Goal: Information Seeking & Learning: Learn about a topic

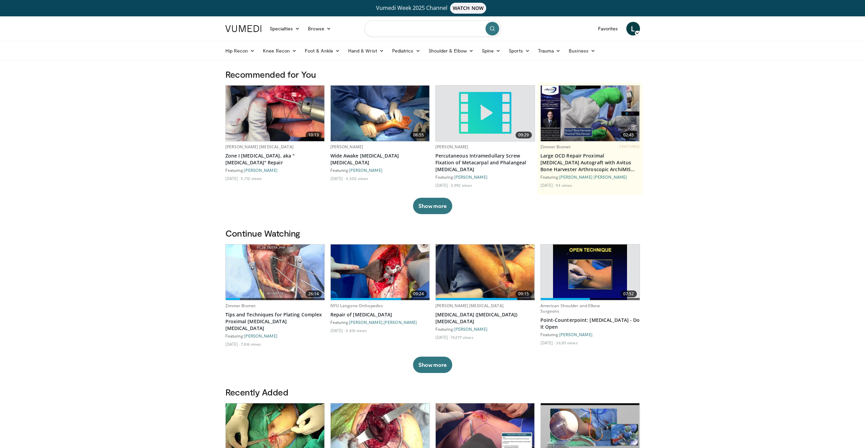
click at [400, 32] on input "Search topics, interventions" at bounding box center [433, 28] width 136 height 16
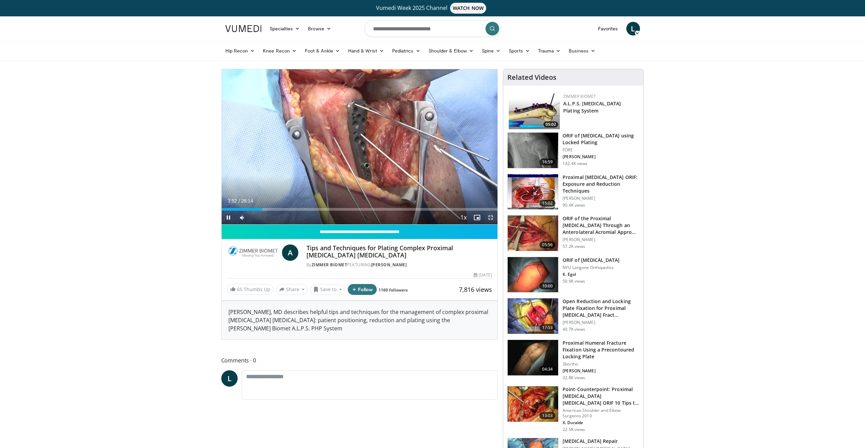
click at [490, 217] on span "Video Player" at bounding box center [491, 218] width 14 height 14
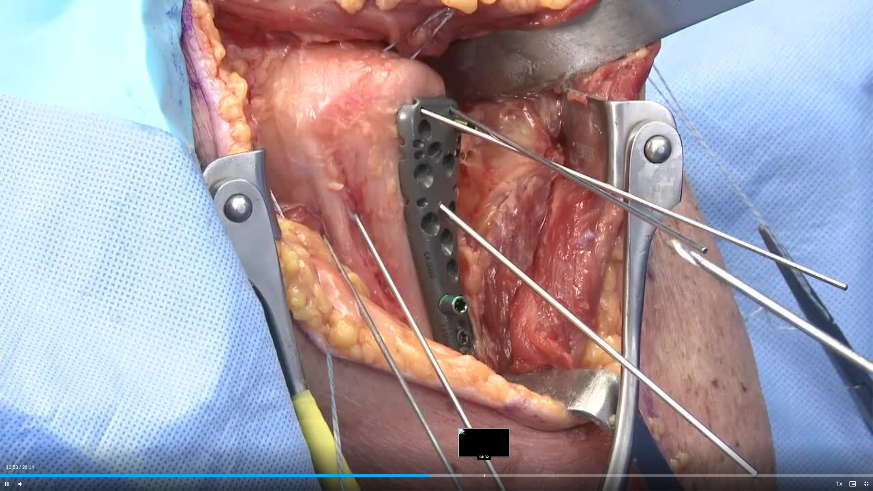
click at [484, 448] on div "Progress Bar" at bounding box center [484, 475] width 1 height 3
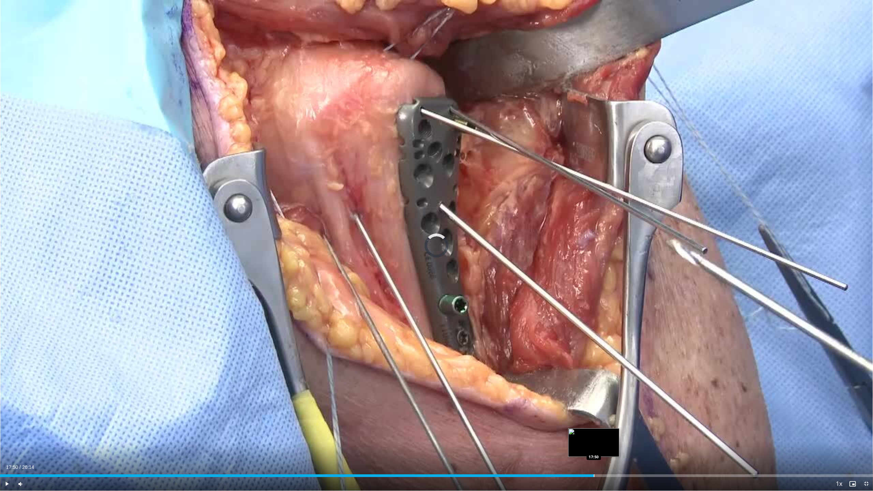
click at [594, 448] on div "Progress Bar" at bounding box center [594, 475] width 1 height 3
click at [671, 448] on div "Current Time 17:51 / Duration 26:14 Pause Skip Backward Skip Forward Mute Loade…" at bounding box center [436, 484] width 873 height 14
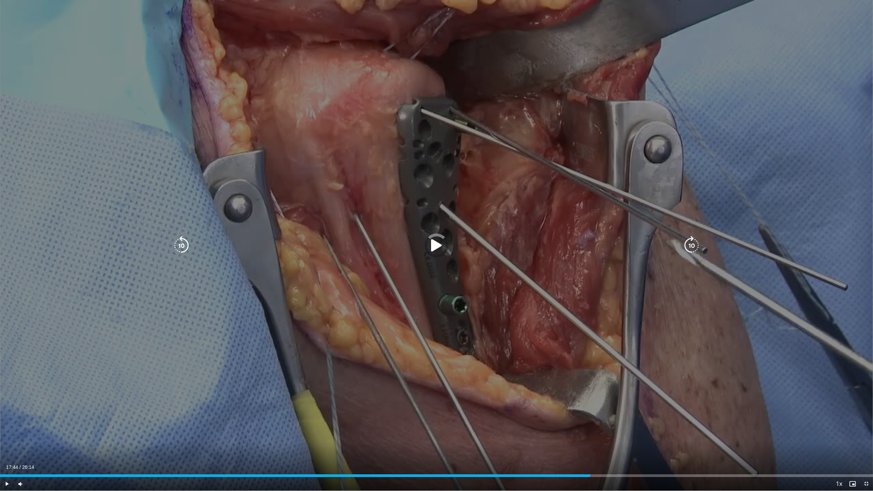
click at [590, 448] on div "Loaded : 0.00% 17:44 17:44" at bounding box center [436, 474] width 873 height 6
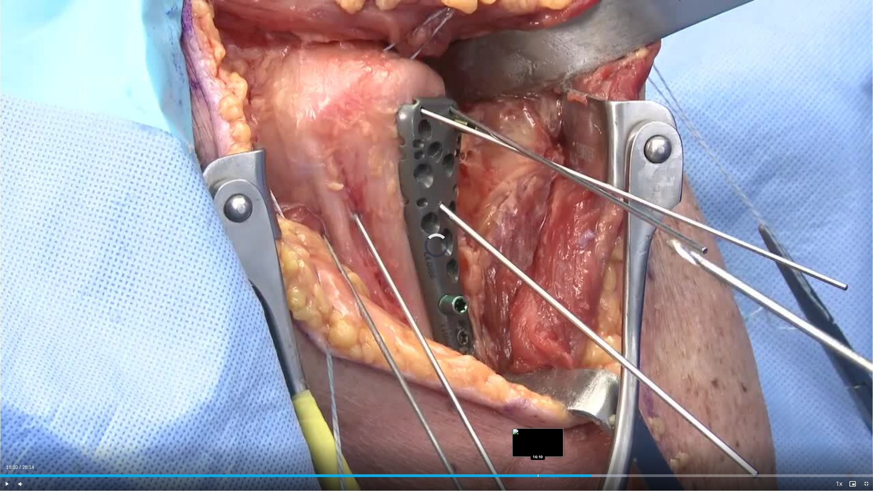
click at [538, 448] on div "Progress Bar" at bounding box center [538, 475] width 1 height 3
click at [517, 448] on div "Loaded : 65.51% 15:31 15:30" at bounding box center [436, 475] width 873 height 3
click at [864, 448] on span "Video Player" at bounding box center [867, 484] width 14 height 14
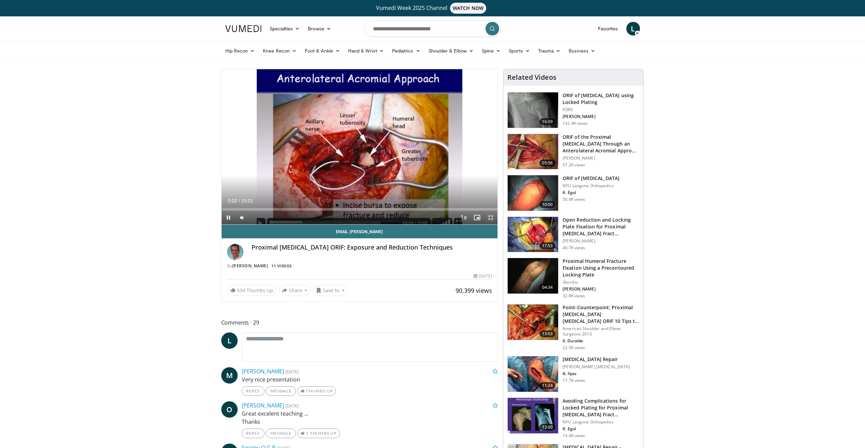
click at [489, 218] on span "Video Player" at bounding box center [491, 218] width 14 height 14
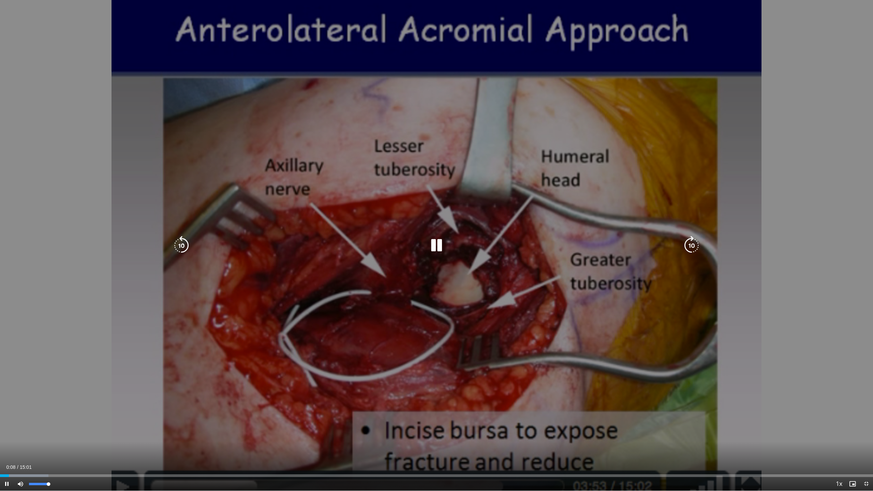
drag, startPoint x: 42, startPoint y: 483, endPoint x: 60, endPoint y: 481, distance: 18.2
click at [61, 448] on div "Current Time 0:08 / Duration 15:01 Pause Skip Backward Skip Forward Mute 100% L…" at bounding box center [436, 484] width 873 height 14
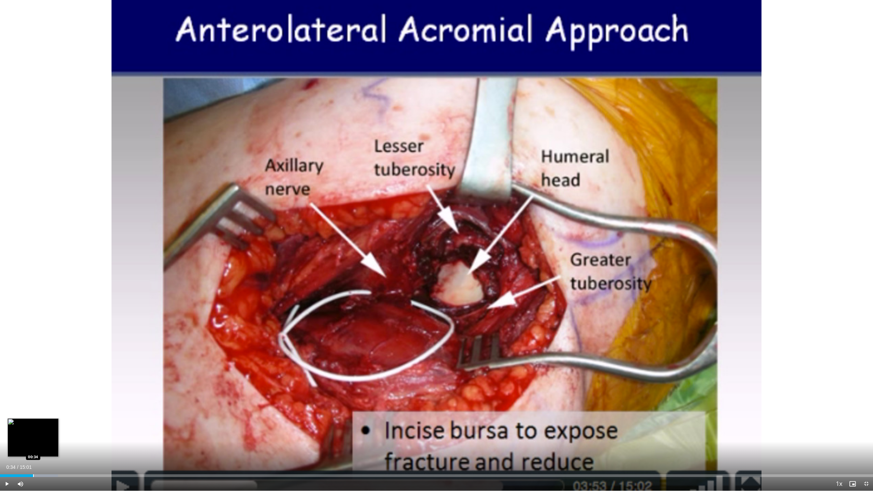
click at [33, 448] on div "Progress Bar" at bounding box center [33, 475] width 1 height 3
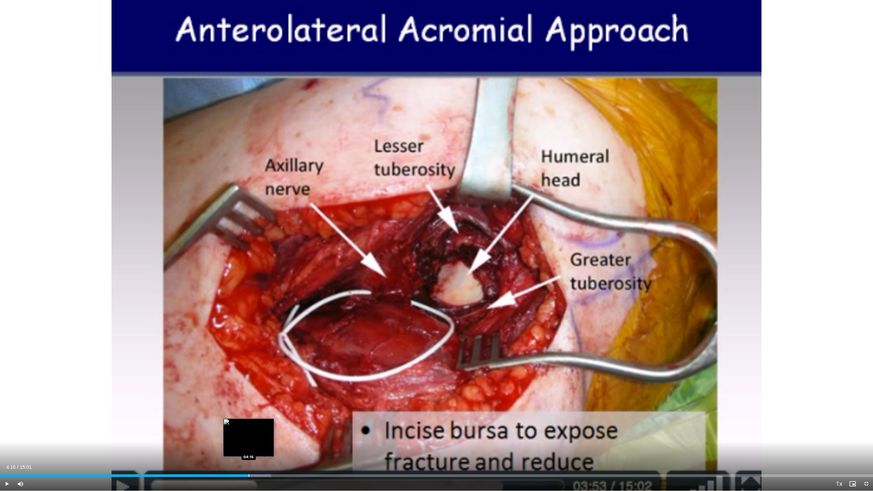
click at [249, 448] on div "Loaded : 31.05% 03:40 04:16" at bounding box center [436, 474] width 873 height 6
click at [865, 448] on span "Video Player" at bounding box center [867, 484] width 14 height 14
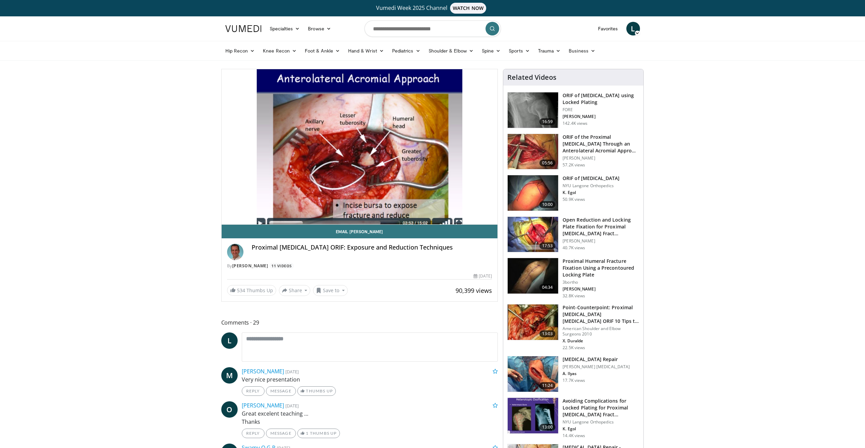
click at [609, 264] on h3 "Proximal Humeral Fracture Fixation Using a Precontoured Locking Plate" at bounding box center [601, 268] width 77 height 20
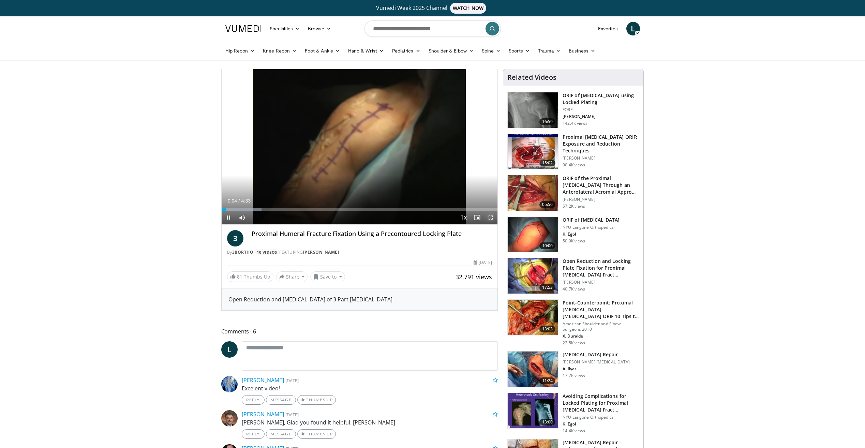
click at [495, 220] on span "Video Player" at bounding box center [491, 218] width 14 height 14
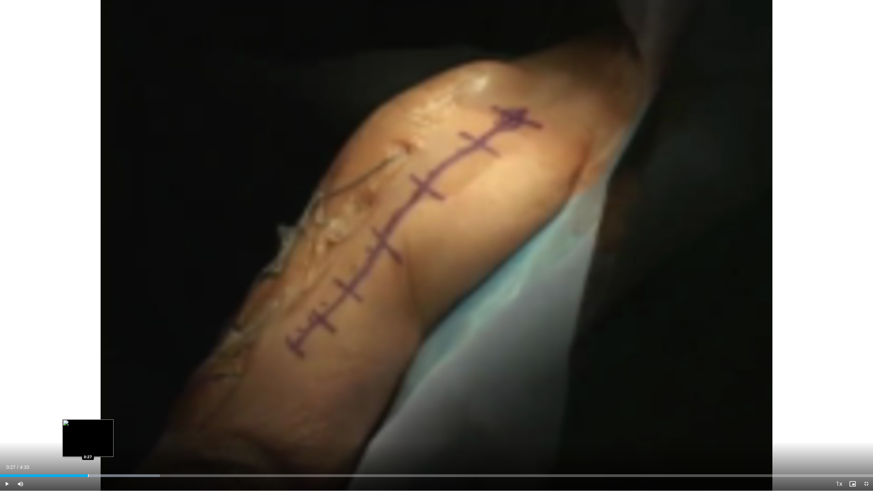
click at [88, 448] on div "Loaded : 18.32% 0:27 0:27" at bounding box center [436, 474] width 873 height 6
click at [76, 448] on div "Progress Bar" at bounding box center [76, 475] width 1 height 3
click at [64, 448] on div "Progress Bar" at bounding box center [64, 475] width 1 height 3
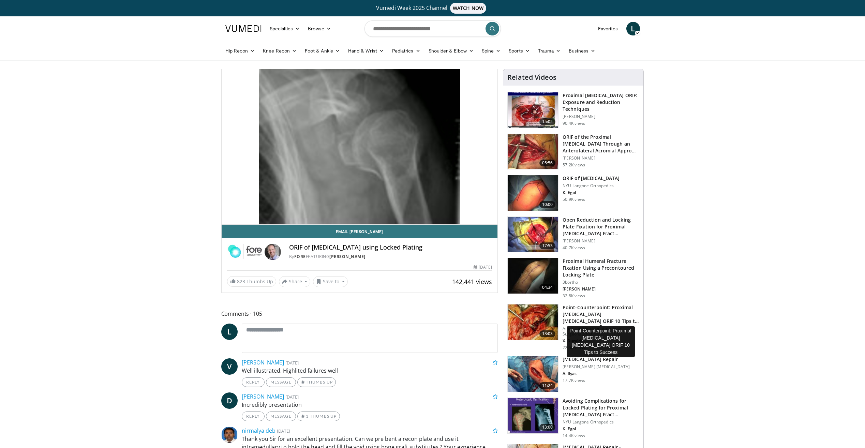
click at [591, 312] on h3 "Point-Counterpoint: Proximal [MEDICAL_DATA] [MEDICAL_DATA] ORIF 10 Tips to Succ…" at bounding box center [601, 314] width 77 height 20
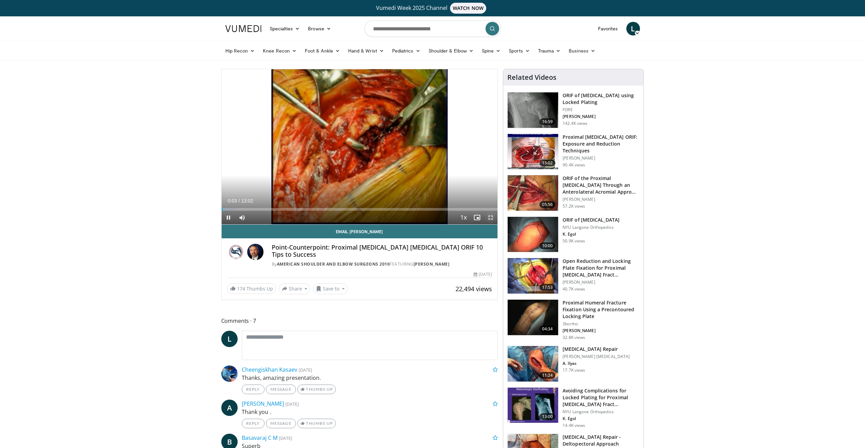
click at [489, 219] on span "Video Player" at bounding box center [491, 218] width 14 height 14
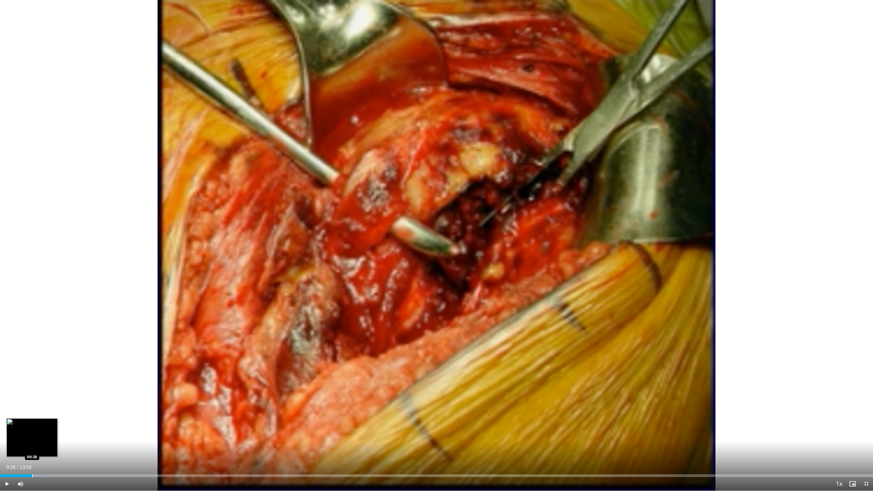
click at [32, 448] on div "Loaded : 5.11% 00:28 00:28" at bounding box center [436, 474] width 873 height 6
click at [39, 448] on div "49%" at bounding box center [38, 484] width 19 height 2
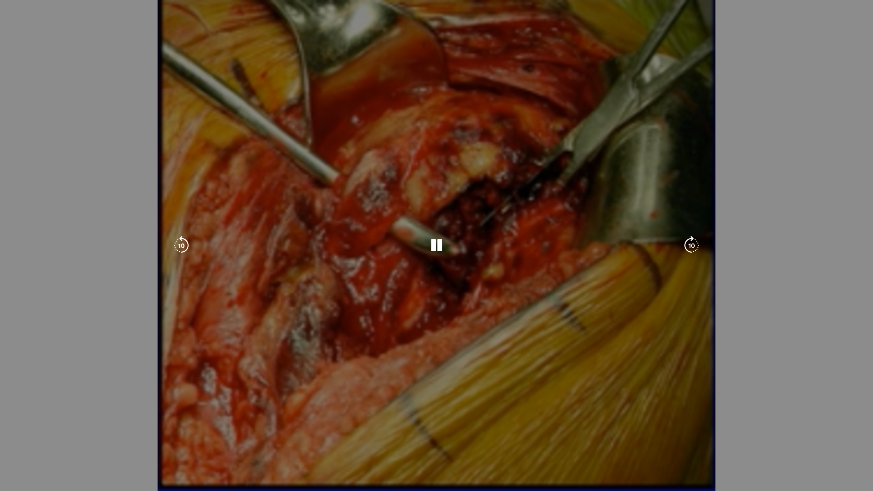
click at [61, 448] on div "10 seconds Tap to unmute" at bounding box center [436, 245] width 873 height 491
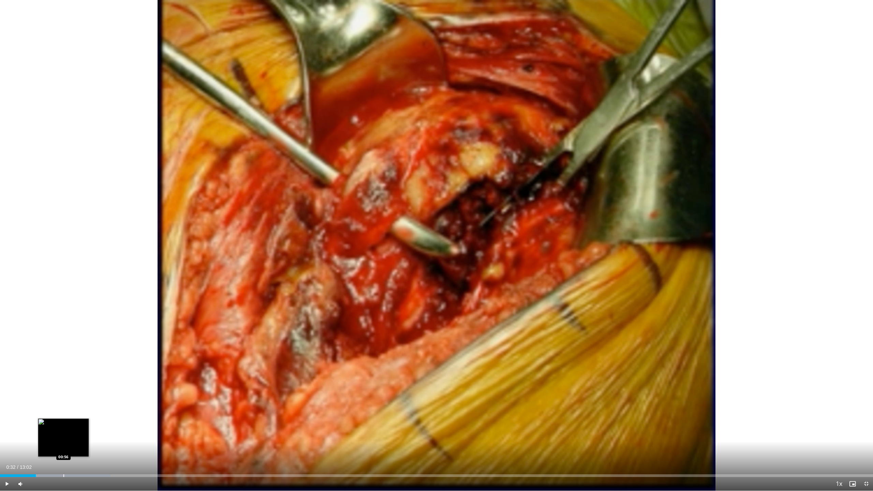
click at [64, 448] on div "Progress Bar" at bounding box center [56, 475] width 108 height 3
click at [107, 448] on div "Progress Bar" at bounding box center [107, 475] width 1 height 3
click at [8, 448] on span "Video Player" at bounding box center [7, 484] width 14 height 14
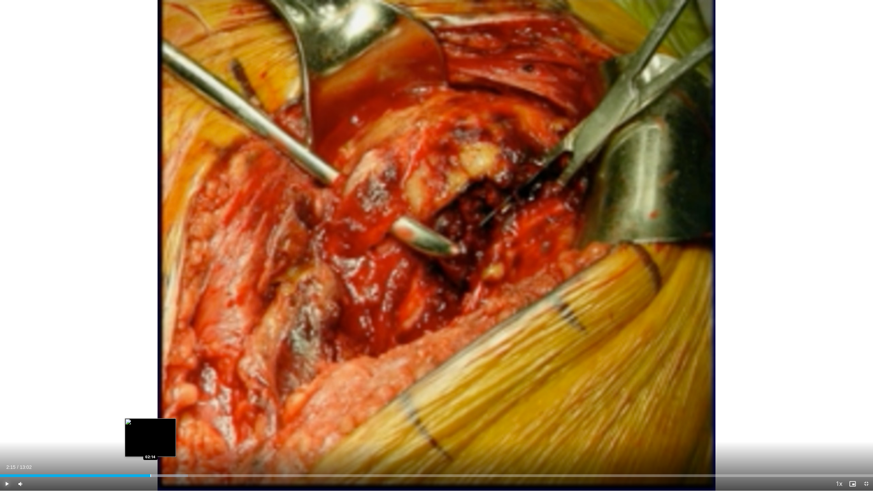
click at [151, 448] on div "Loaded : 21.53% 02:15 02:14" at bounding box center [436, 474] width 873 height 6
click at [136, 448] on div "Progress Bar" at bounding box center [136, 475] width 1 height 3
click at [128, 448] on div "Progress Bar" at bounding box center [128, 475] width 1 height 3
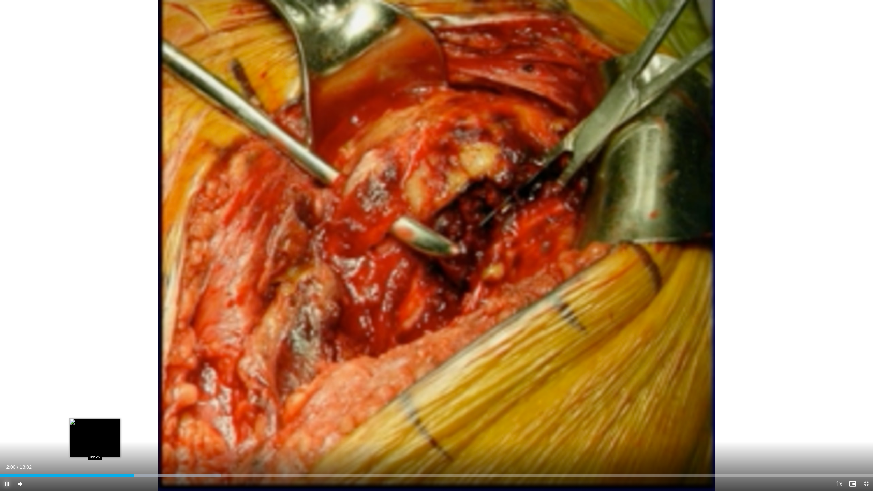
click at [95, 448] on div "Loaded : 25.33% 02:00 01:25" at bounding box center [436, 474] width 873 height 6
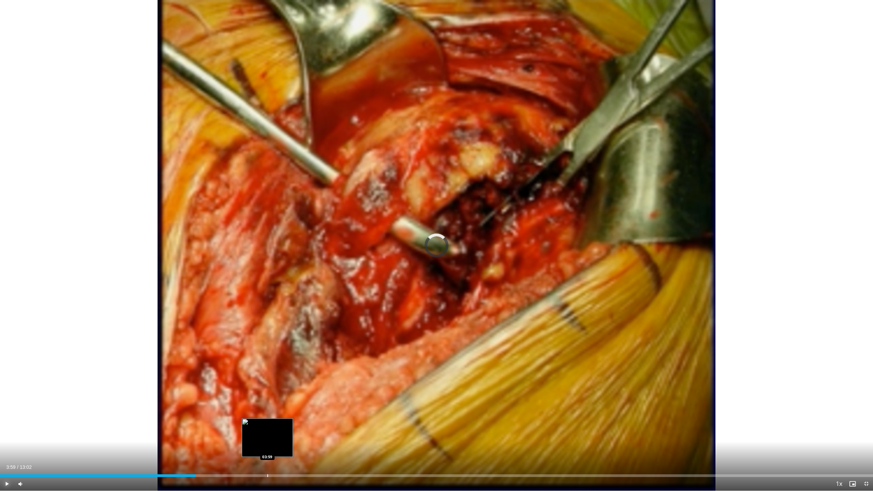
click at [267, 448] on div "Loaded : 0.00% 02:55 03:59" at bounding box center [436, 474] width 873 height 6
click at [264, 448] on div "Progress Bar" at bounding box center [264, 475] width 1 height 3
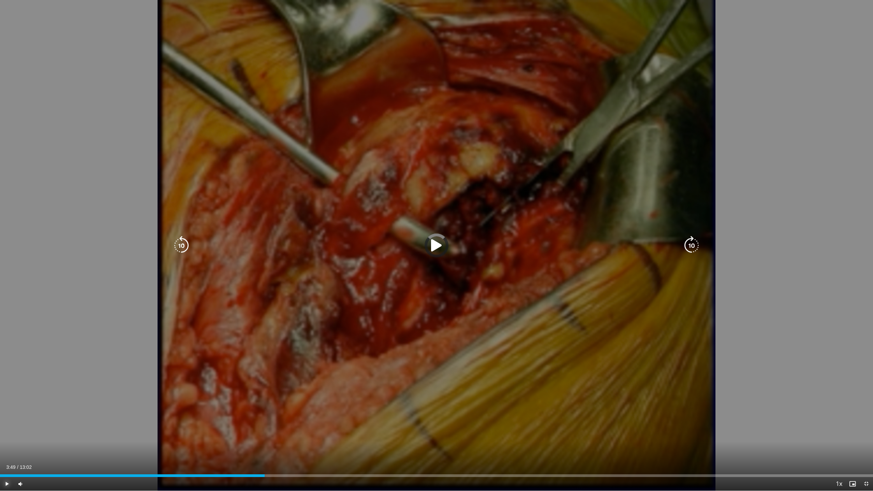
click at [256, 448] on div "03:49" at bounding box center [132, 475] width 265 height 3
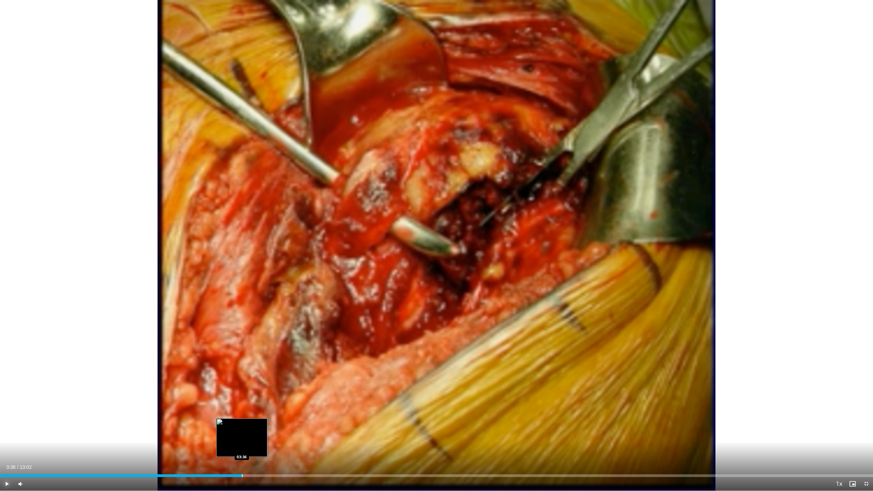
click at [242, 448] on div "Progress Bar" at bounding box center [242, 475] width 1 height 3
click at [215, 448] on div "Progress Bar" at bounding box center [215, 475] width 1 height 3
click at [37, 448] on div "Volume Level" at bounding box center [33, 484] width 8 height 2
click at [35, 448] on video-js "**********" at bounding box center [436, 245] width 873 height 491
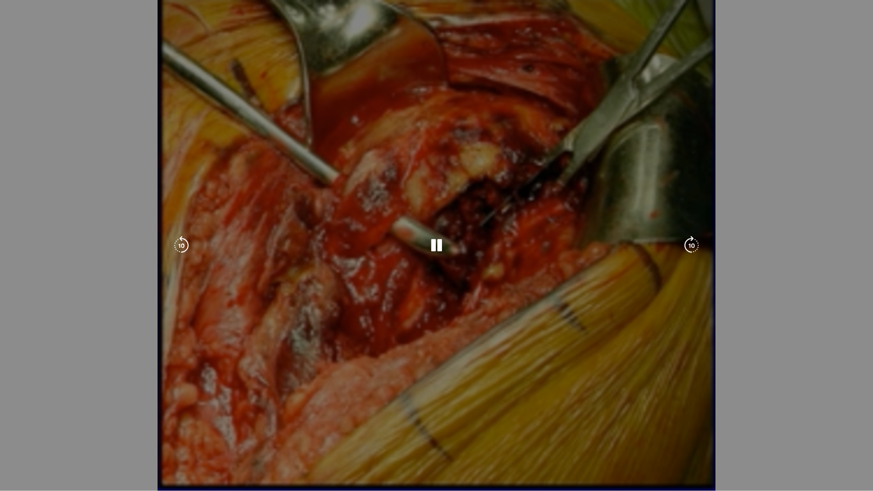
click at [243, 309] on div "10 seconds Tap to unmute" at bounding box center [436, 245] width 873 height 491
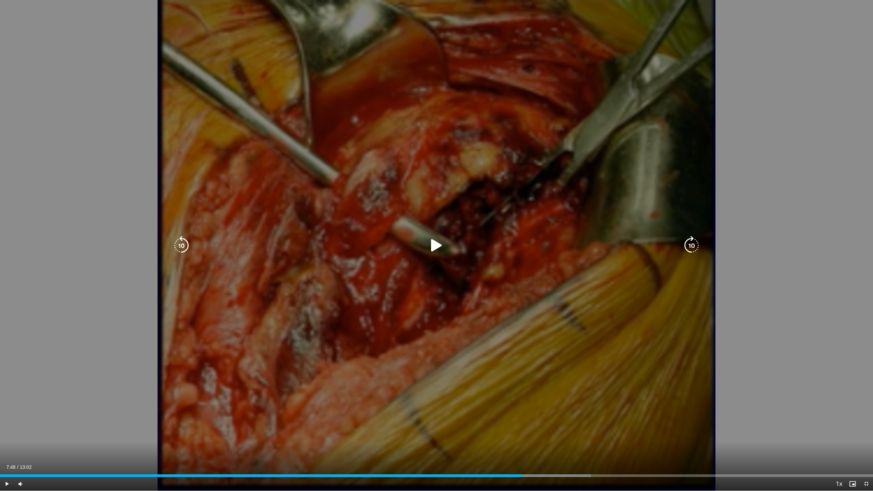
click at [435, 243] on icon "Video Player" at bounding box center [436, 245] width 19 height 19
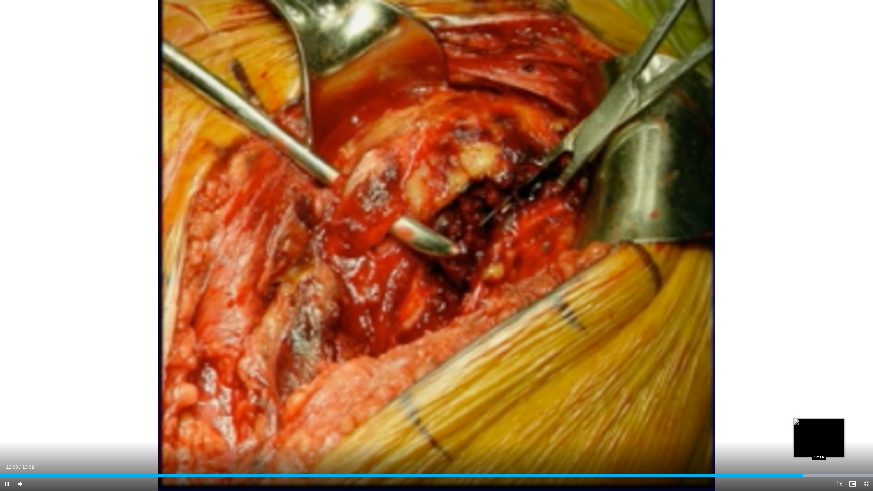
click at [819, 448] on div "Loaded : 100.00% 12:00 12:14" at bounding box center [436, 474] width 873 height 6
click at [865, 448] on span "Video Player" at bounding box center [867, 484] width 14 height 14
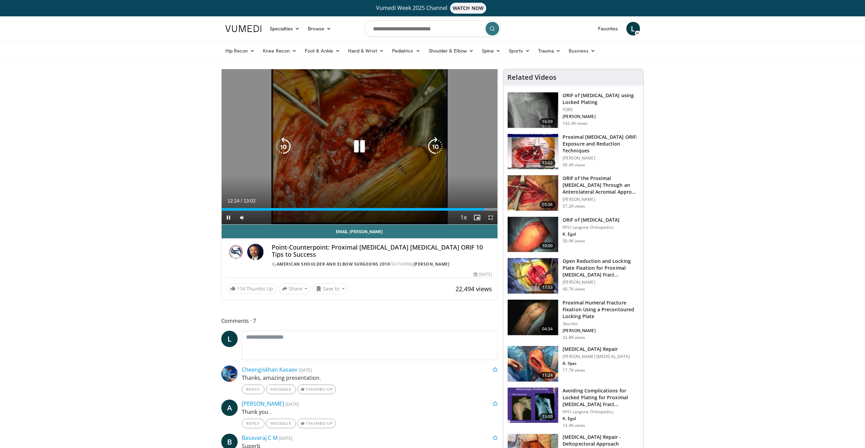
click at [311, 167] on div "10 seconds Tap to unmute" at bounding box center [360, 146] width 276 height 155
